Goal: Task Accomplishment & Management: Manage account settings

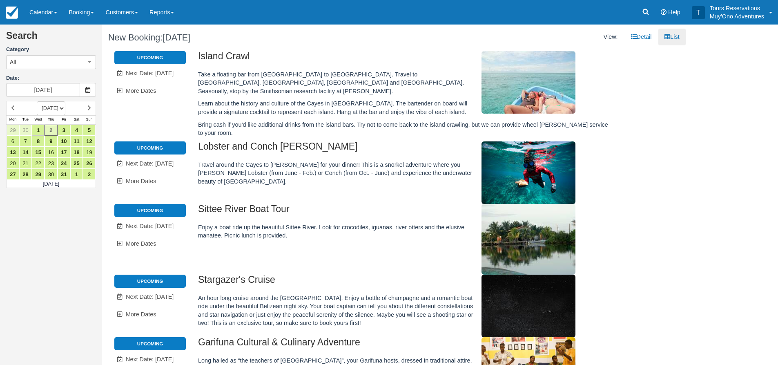
click at [728, 123] on div "Search Category All All Agent Tours - [GEOGRAPHIC_DATA][PERSON_NAME]/Caye Caulk…" at bounding box center [389, 195] width 778 height 340
click at [43, 63] on button "All" at bounding box center [51, 62] width 90 height 14
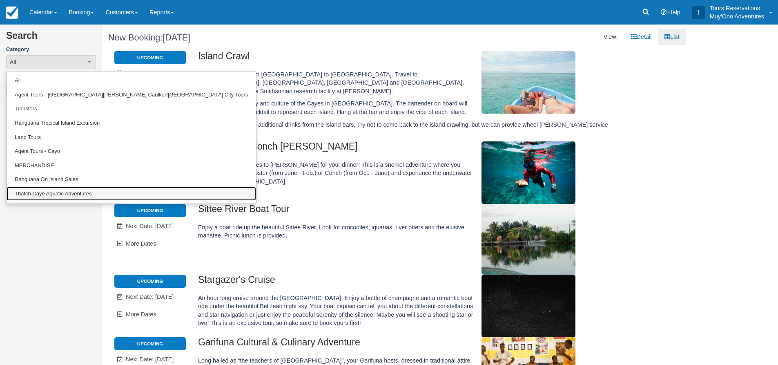
click at [65, 192] on link "Thatch Caye Aquatic Adventures" at bounding box center [132, 194] width 250 height 14
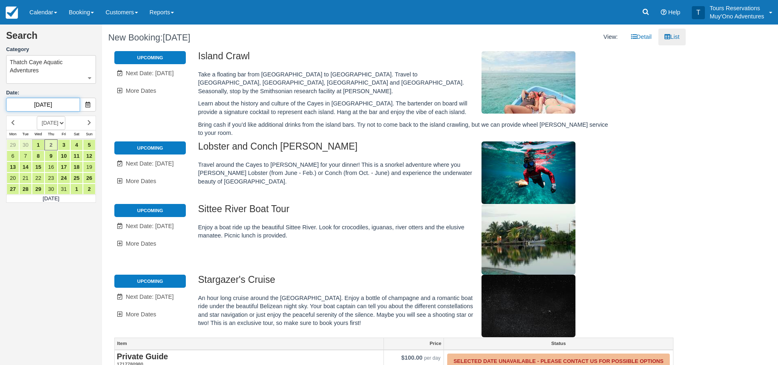
click at [54, 109] on input "[DATE]" at bounding box center [43, 105] width 74 height 14
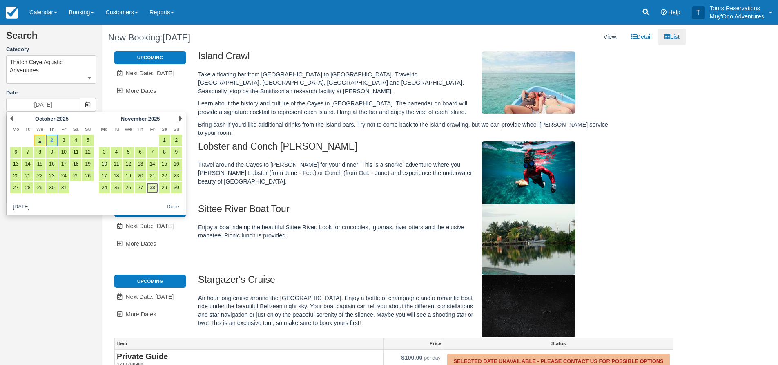
click at [150, 192] on link "28" at bounding box center [152, 187] width 11 height 11
type input "[DATE]"
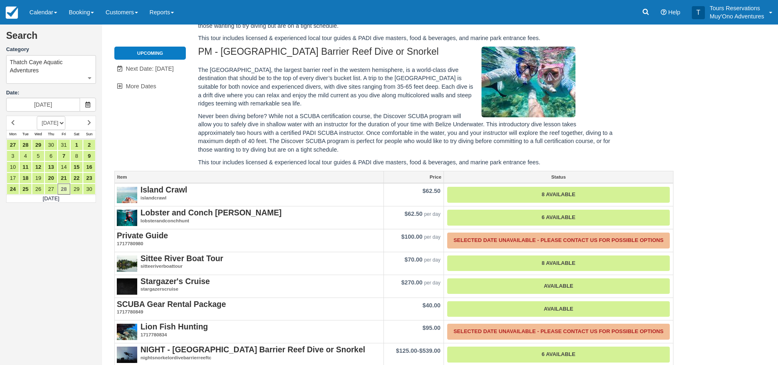
scroll to position [253, 0]
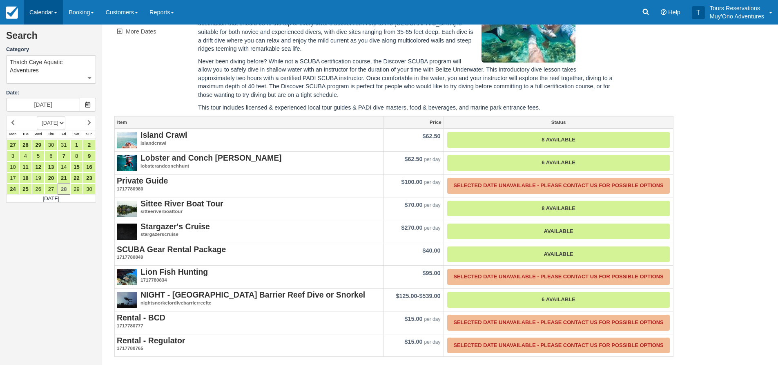
click at [53, 12] on link "Calendar" at bounding box center [43, 12] width 39 height 25
click at [51, 72] on link "Inventory" at bounding box center [56, 70] width 65 height 18
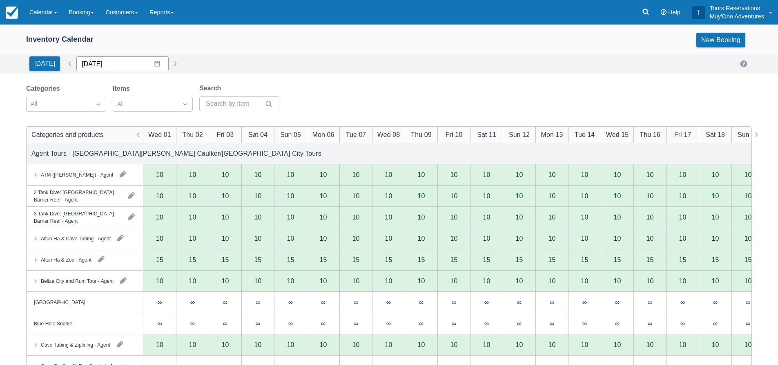
click at [117, 68] on input "10/01/25" at bounding box center [122, 63] width 92 height 15
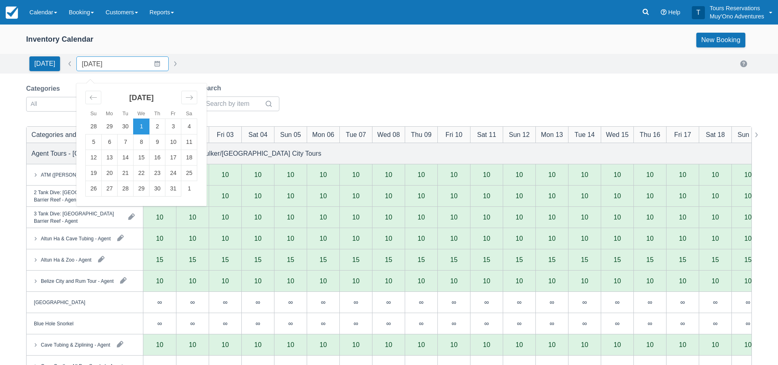
click at [190, 105] on div "October 2025" at bounding box center [141, 100] width 112 height 35
click at [190, 103] on div "Move forward to switch to the next month." at bounding box center [189, 97] width 16 height 13
click at [168, 187] on td "28" at bounding box center [173, 189] width 16 height 16
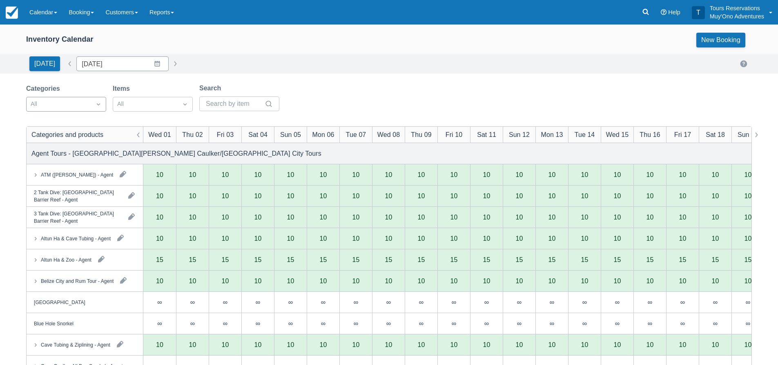
type input "[DATE]"
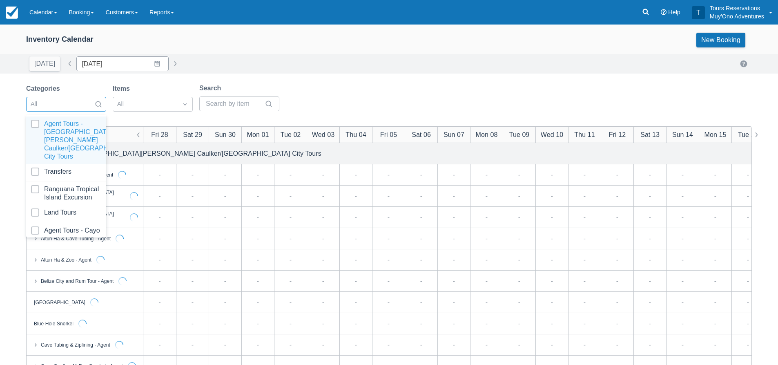
click at [58, 109] on div "All" at bounding box center [59, 104] width 65 height 13
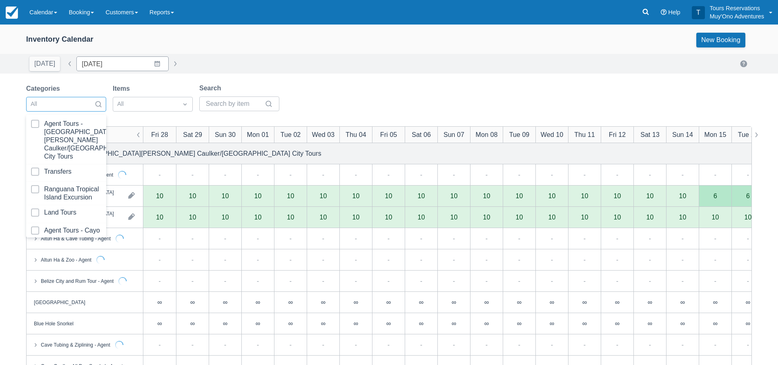
scroll to position [83, 0]
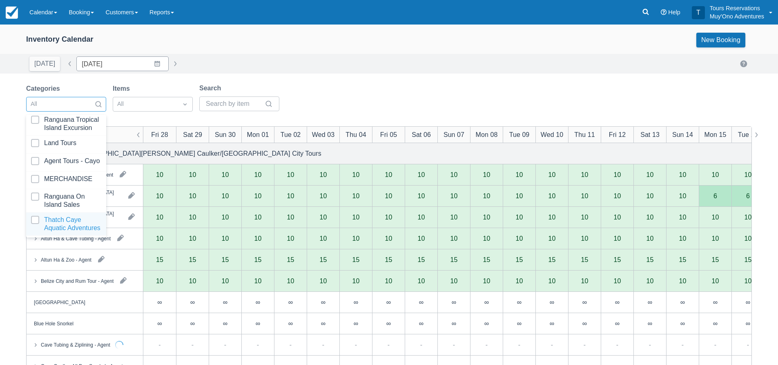
click at [56, 221] on div at bounding box center [66, 224] width 70 height 16
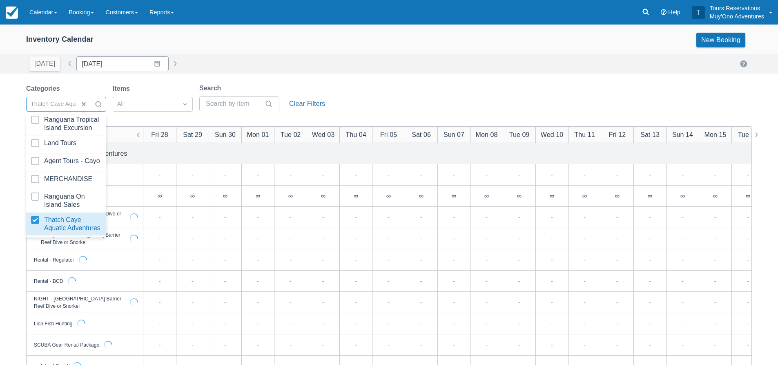
click at [346, 85] on div "Categories option Thatch Caye Aquatic Adventures, selected. option Thatch Caye …" at bounding box center [389, 99] width 726 height 33
